Goal: Find specific page/section: Find specific page/section

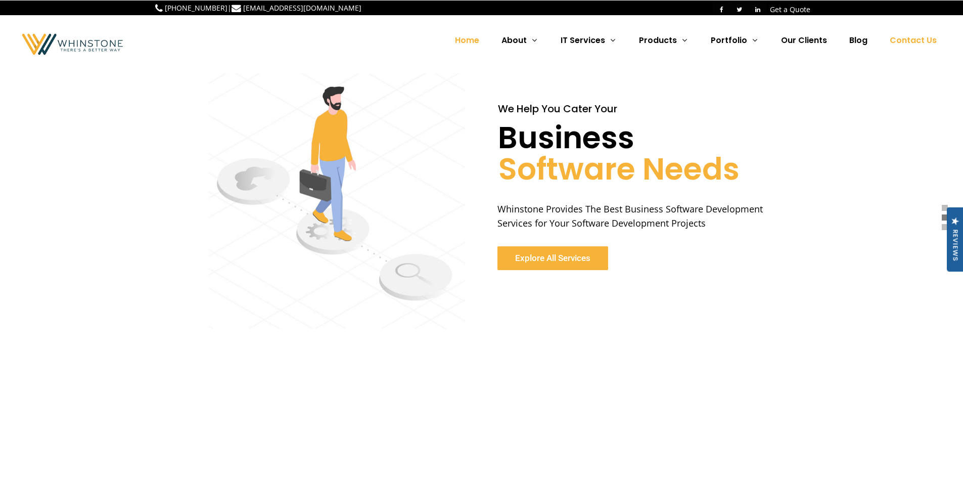
click at [905, 40] on span "Contact Us" at bounding box center [913, 40] width 47 height 12
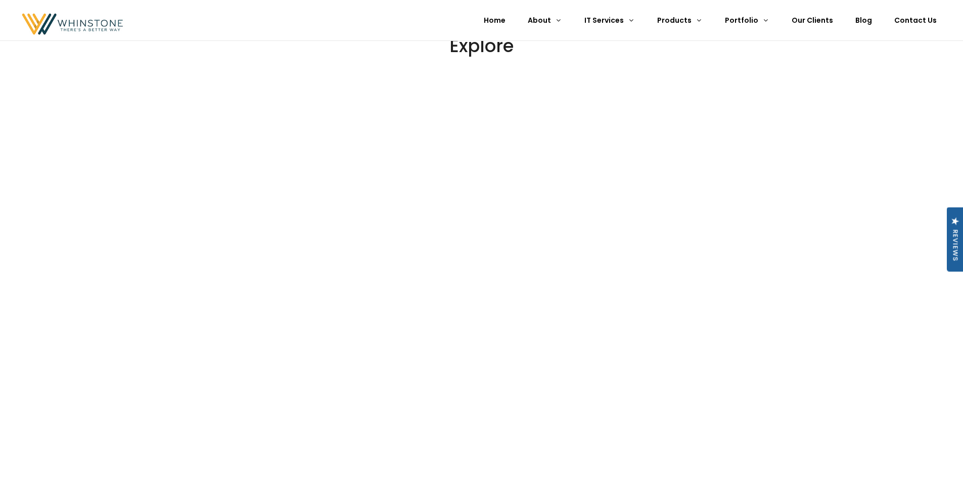
scroll to position [2049, 0]
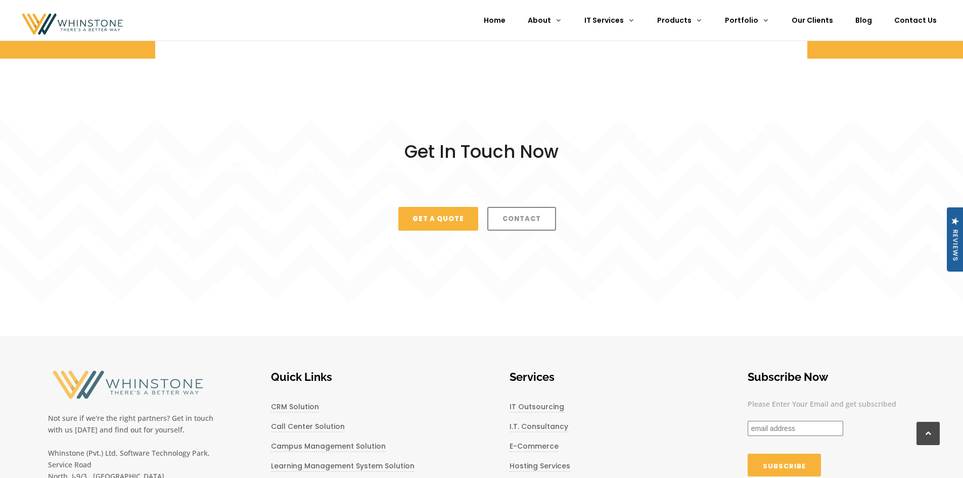
scroll to position [2774, 0]
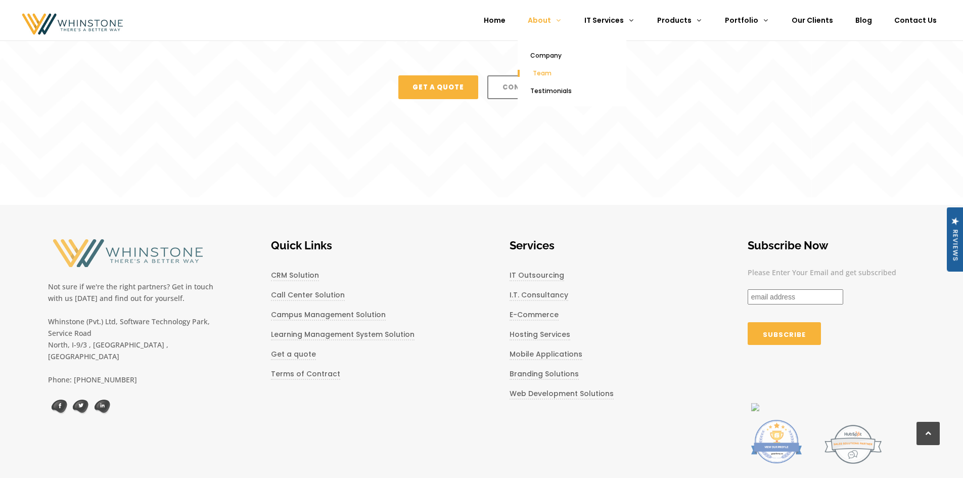
click at [552, 71] on span "Team" at bounding box center [542, 73] width 19 height 9
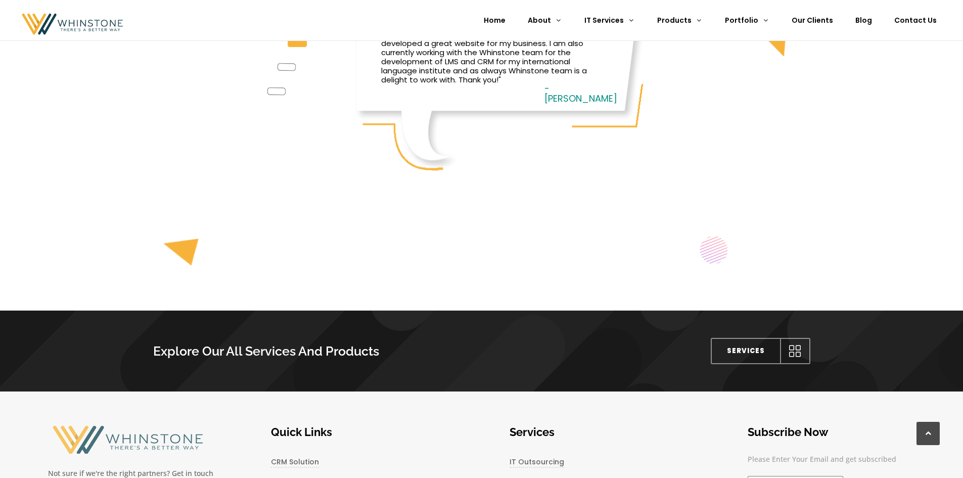
scroll to position [1329, 0]
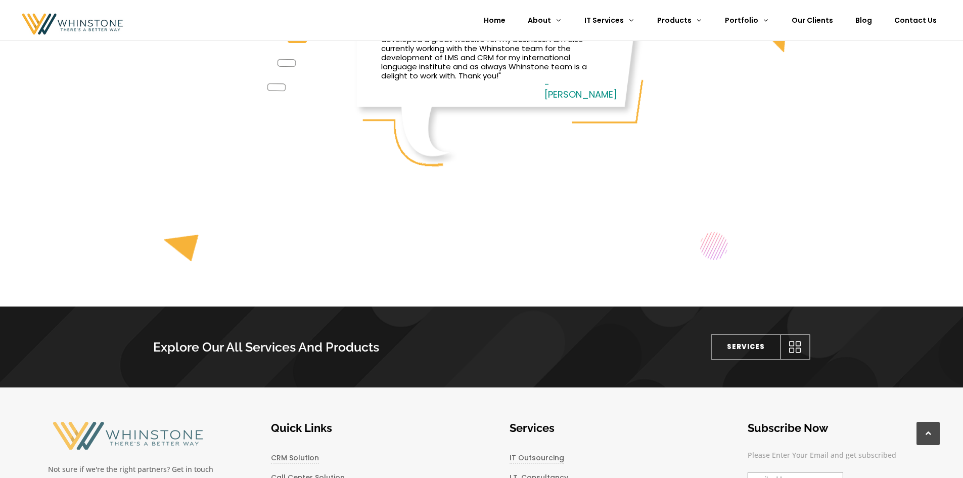
click at [700, 178] on div at bounding box center [481, 106] width 963 height 303
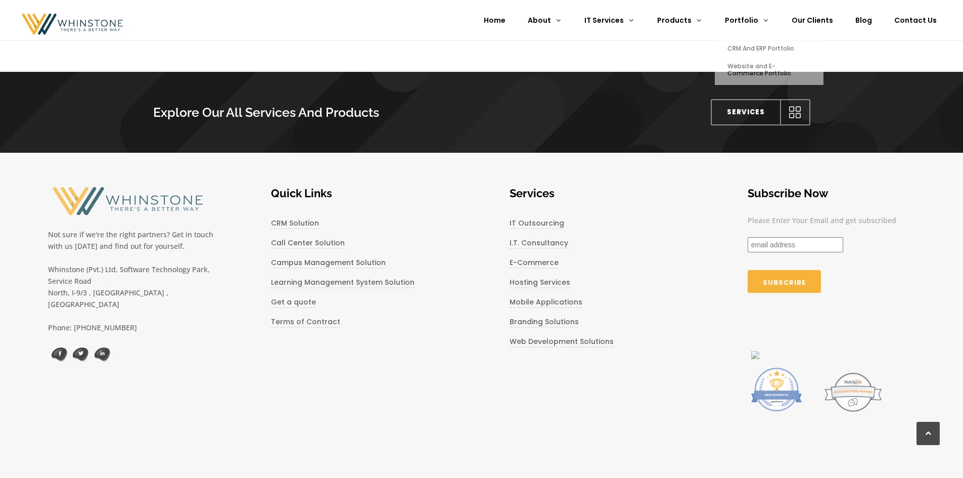
scroll to position [1608, 0]
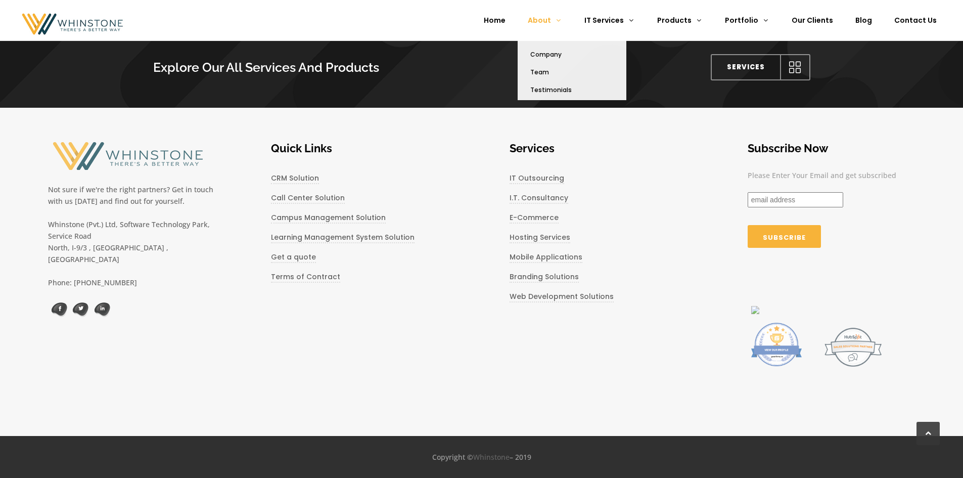
click at [551, 18] on span "About" at bounding box center [539, 20] width 23 height 10
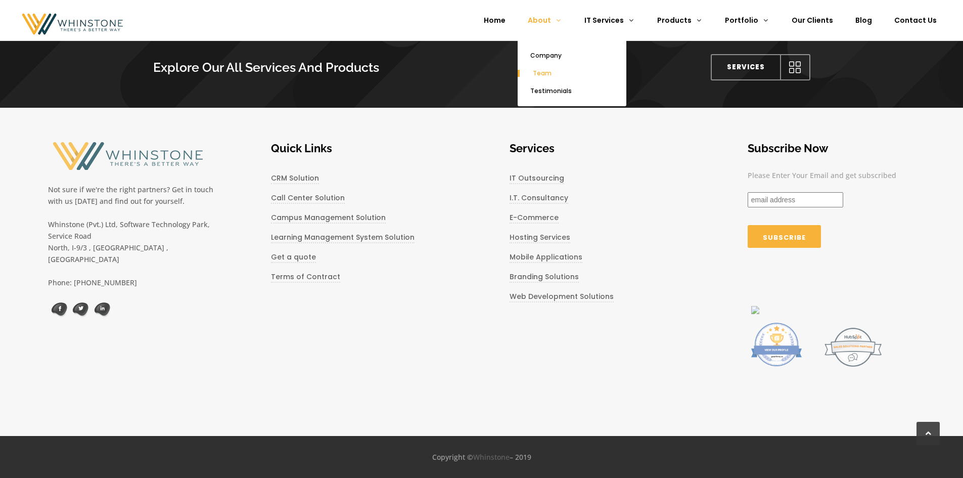
click at [549, 71] on span "Team" at bounding box center [542, 73] width 19 height 9
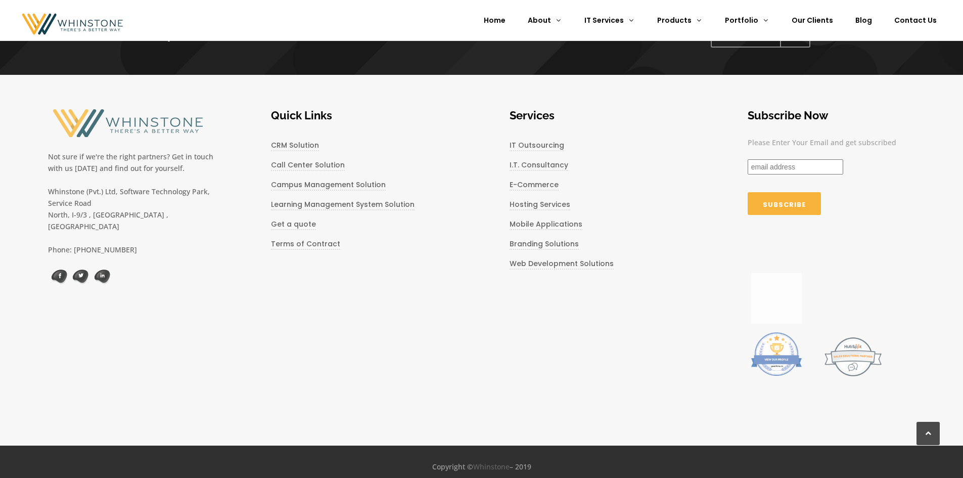
scroll to position [1646, 0]
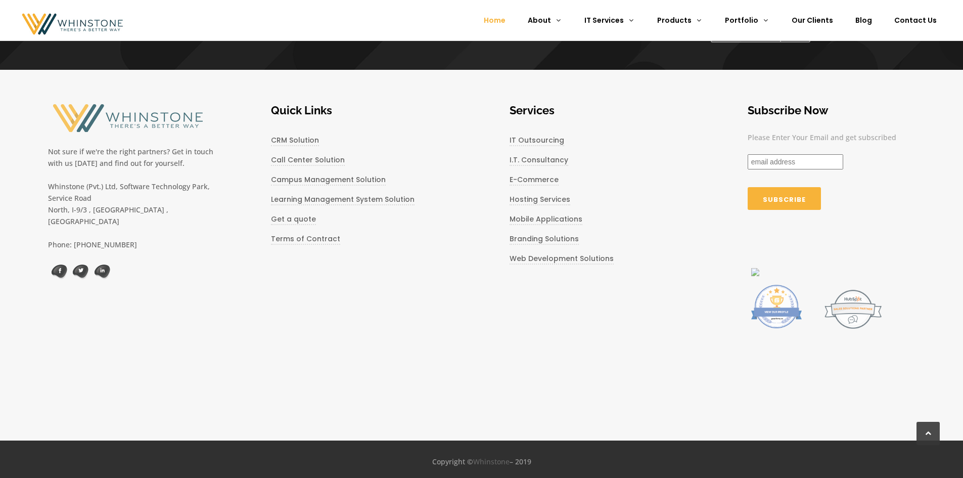
click at [501, 23] on span "Home" at bounding box center [495, 20] width 22 height 10
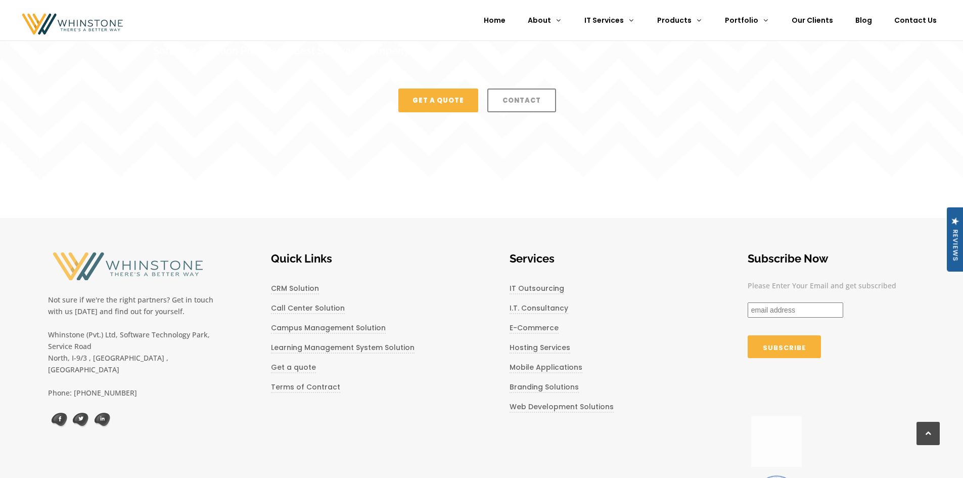
scroll to position [2639, 0]
